Goal: Transaction & Acquisition: Purchase product/service

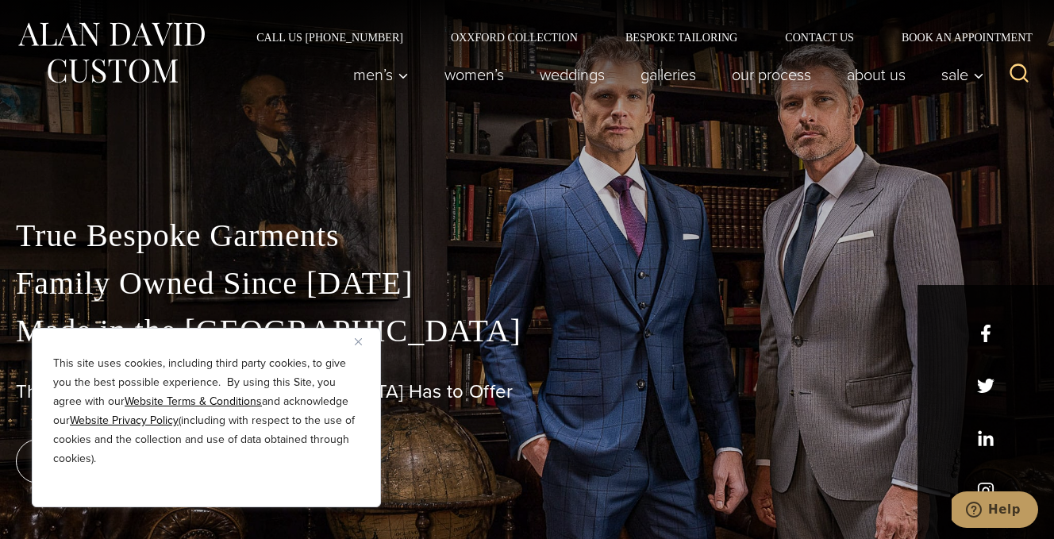
click at [357, 340] on img "Close" at bounding box center [358, 341] width 7 height 7
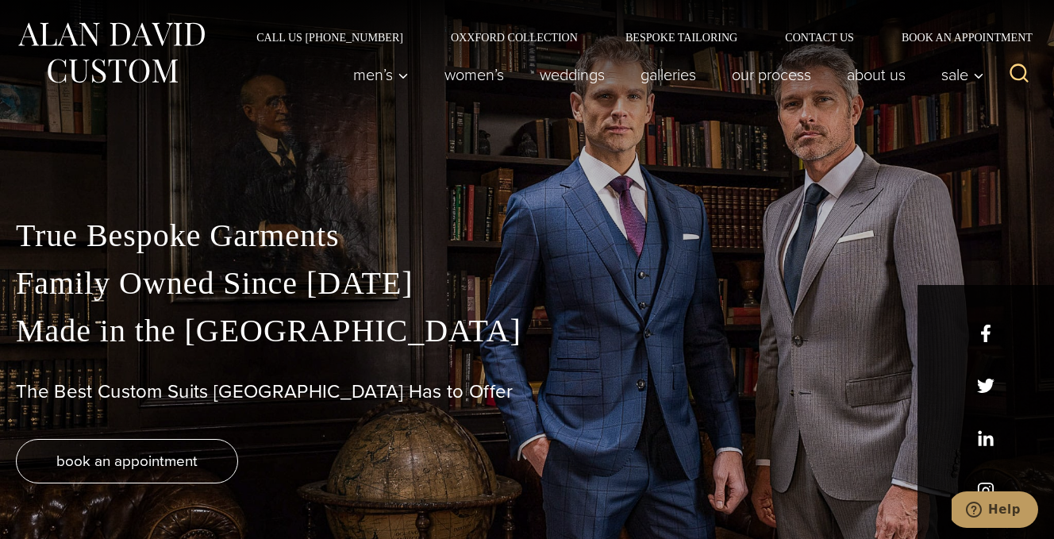
scroll to position [6, 0]
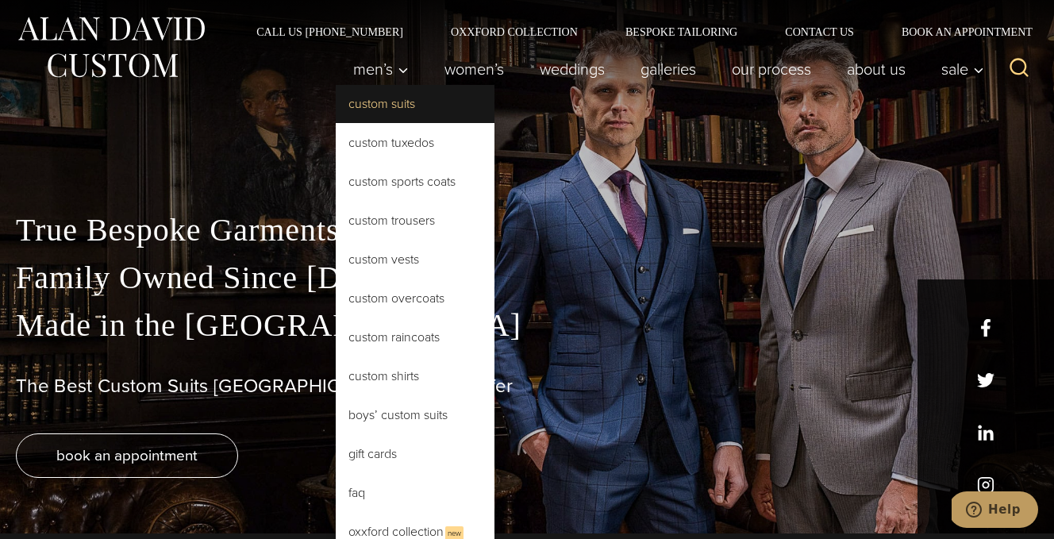
click at [386, 97] on link "Custom Suits" at bounding box center [415, 104] width 159 height 38
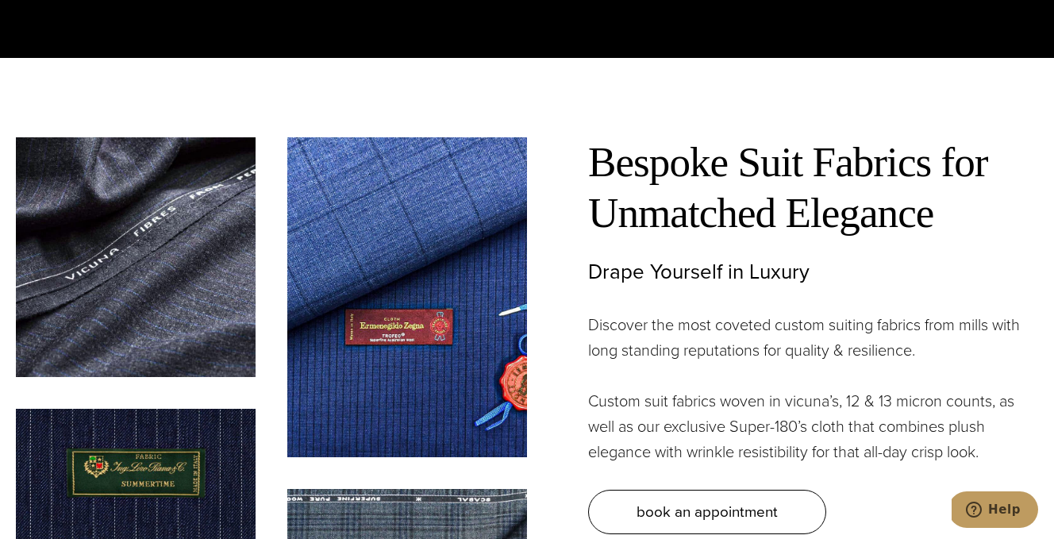
scroll to position [4083, 0]
